Goal: Check status: Check status

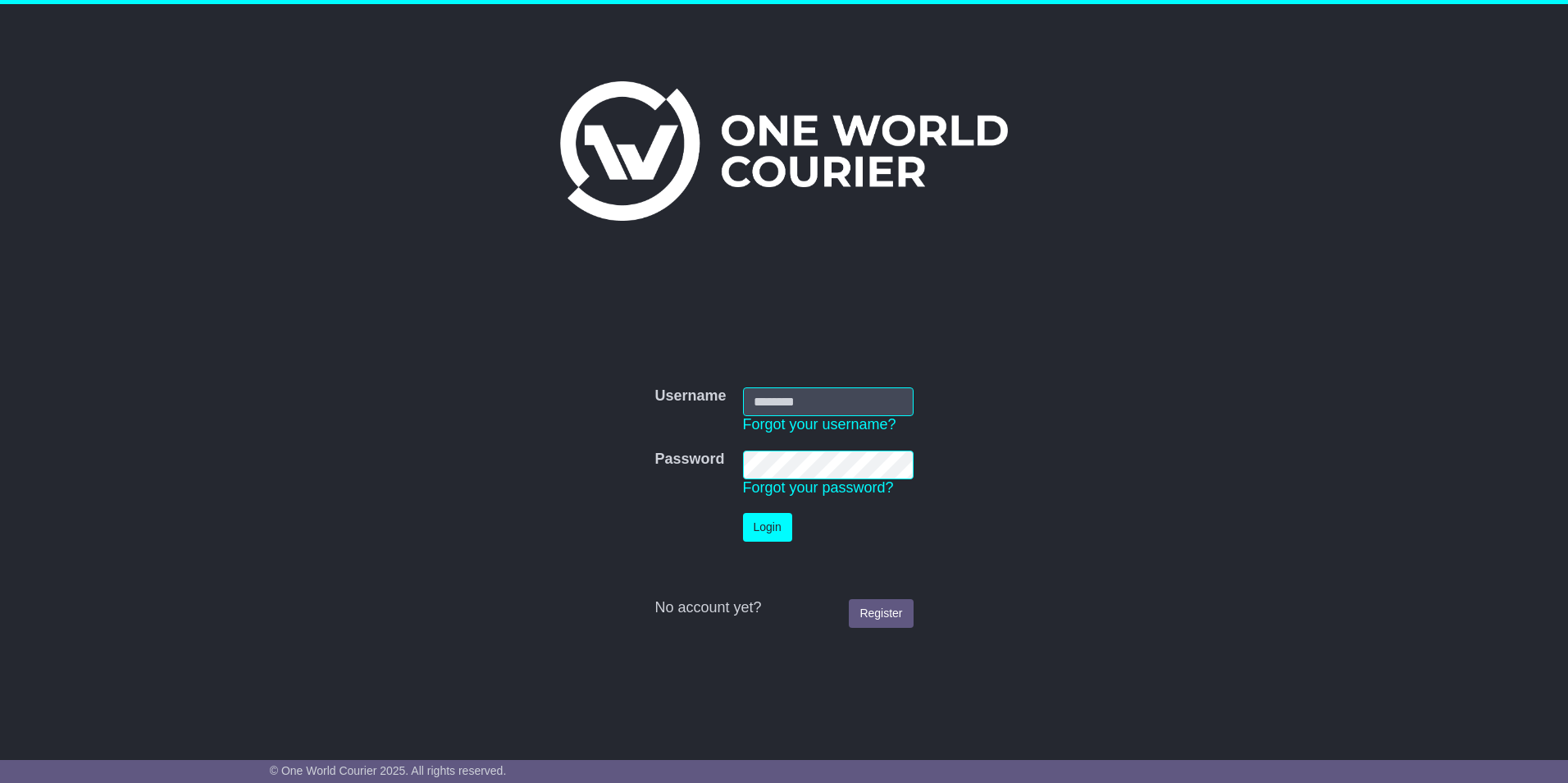
type input "**********"
click at [766, 523] on button "Login" at bounding box center [767, 527] width 50 height 29
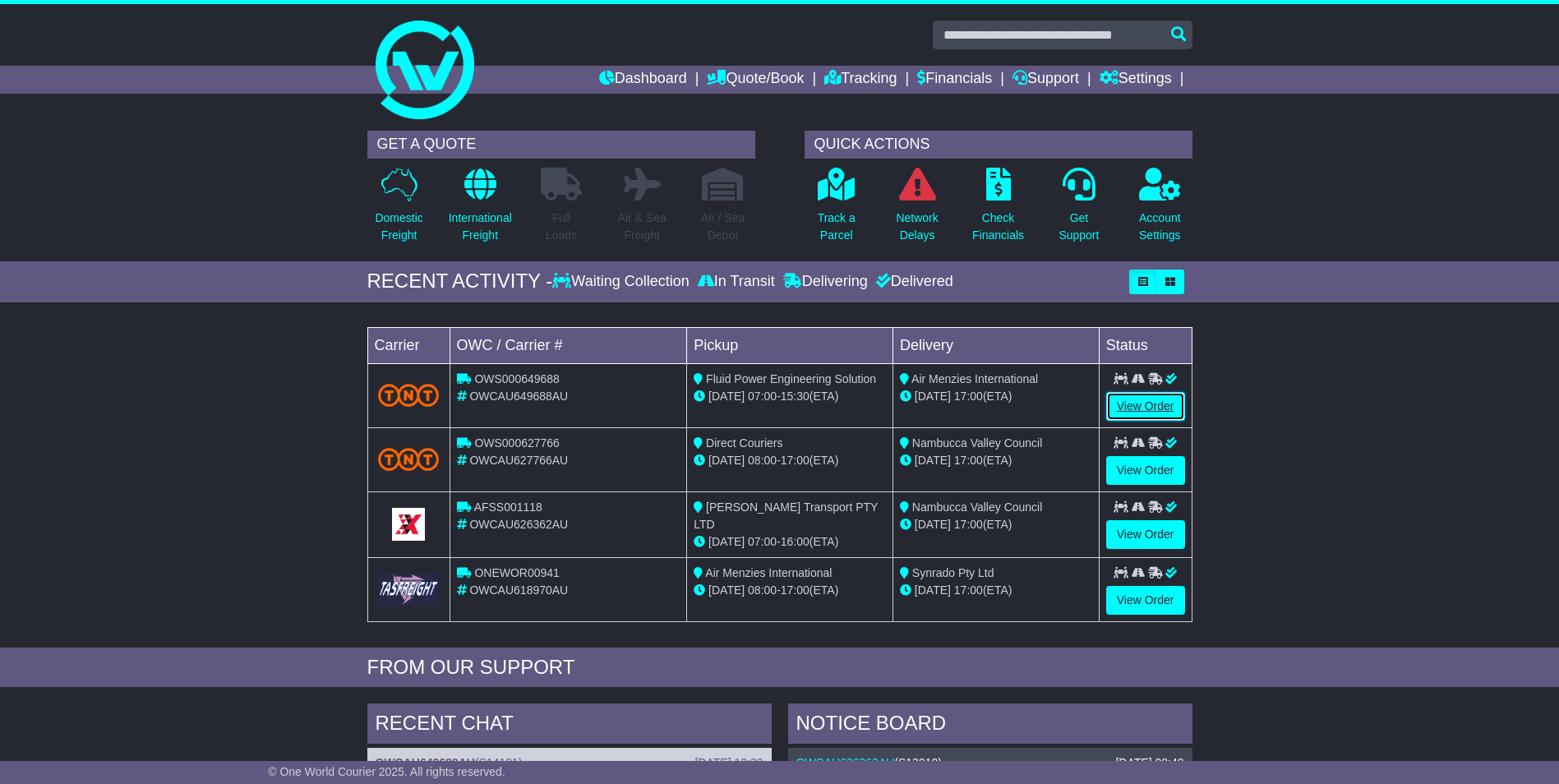
click at [1125, 418] on link "View Order" at bounding box center [1146, 406] width 79 height 29
